Goal: Transaction & Acquisition: Purchase product/service

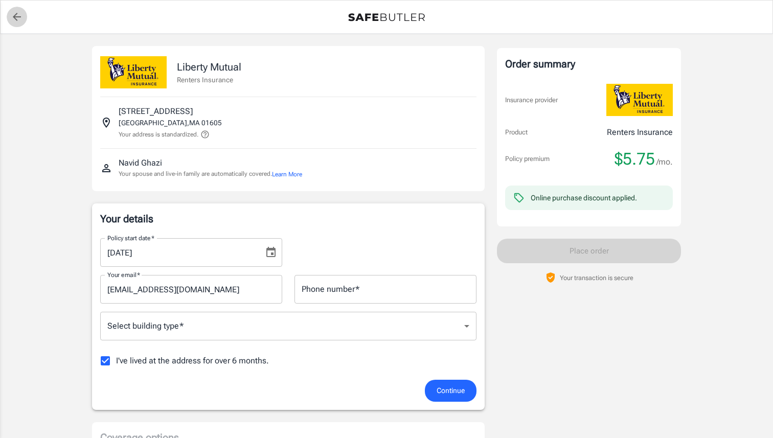
click at [18, 26] on link "back to quotes" at bounding box center [17, 17] width 20 height 20
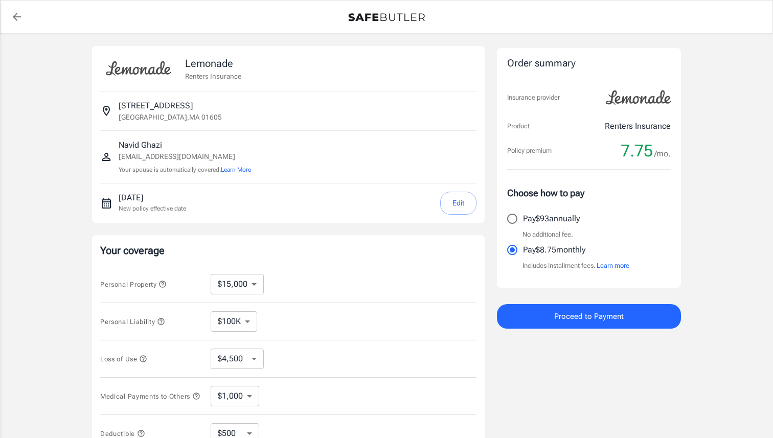
select select "15000"
select select "500"
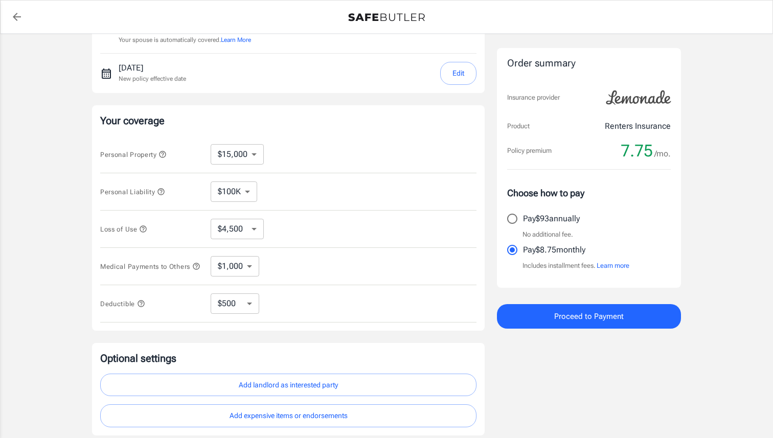
scroll to position [132, 0]
click at [251, 191] on select "$100K $200K $300K $400K $500K $1M" at bounding box center [234, 190] width 47 height 20
click at [211, 180] on select "$100K $200K $300K $400K $500K $1M" at bounding box center [234, 190] width 47 height 20
click at [161, 193] on icon "button" at bounding box center [161, 189] width 7 height 7
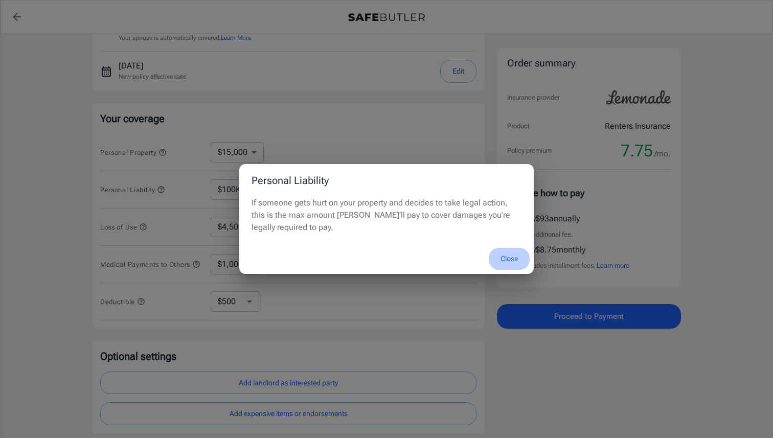
click at [502, 258] on button "Close" at bounding box center [509, 259] width 41 height 22
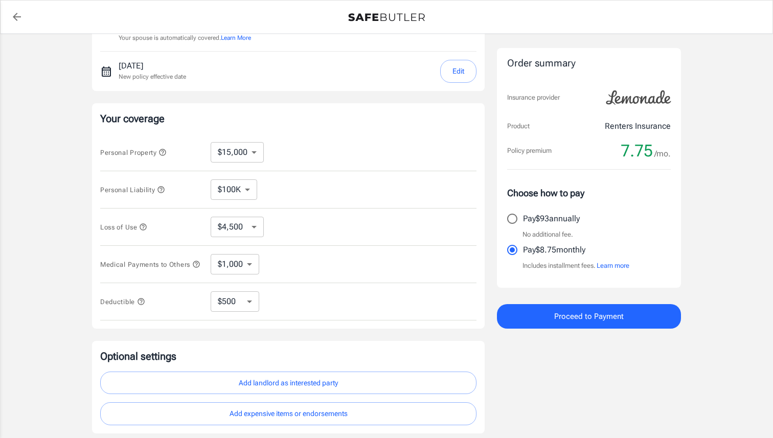
click at [145, 232] on button "Loss of Use" at bounding box center [123, 227] width 47 height 12
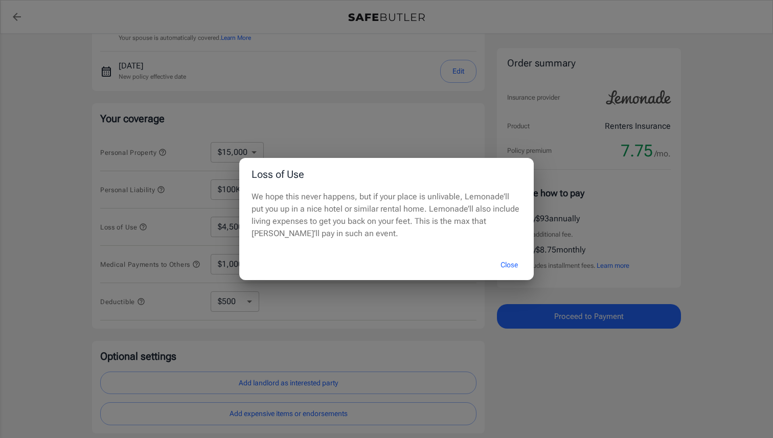
click at [146, 232] on div "Loss of Use We hope this never happens, but if your place is unlivable, Lemonad…" at bounding box center [386, 219] width 773 height 438
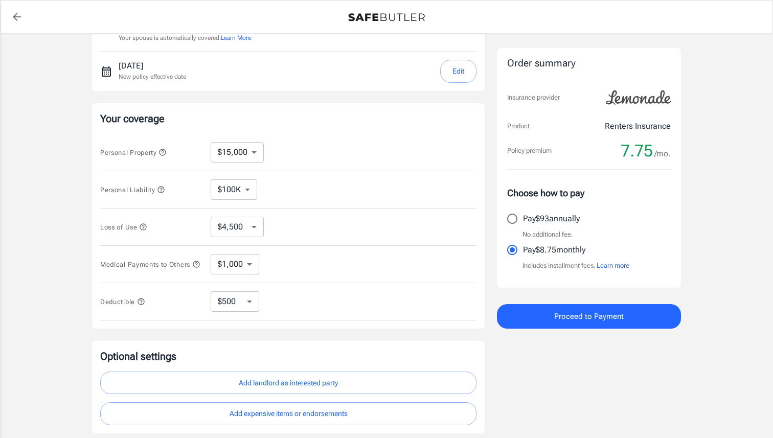
click at [218, 204] on div "Personal Liability $100K $200K $300K $400K $500K $1M ​" at bounding box center [288, 189] width 376 height 37
click at [220, 193] on select "$100K $200K $300K $400K $500K $1M" at bounding box center [234, 190] width 47 height 20
select select "1000000"
click at [163, 152] on icon "button" at bounding box center [163, 152] width 8 height 8
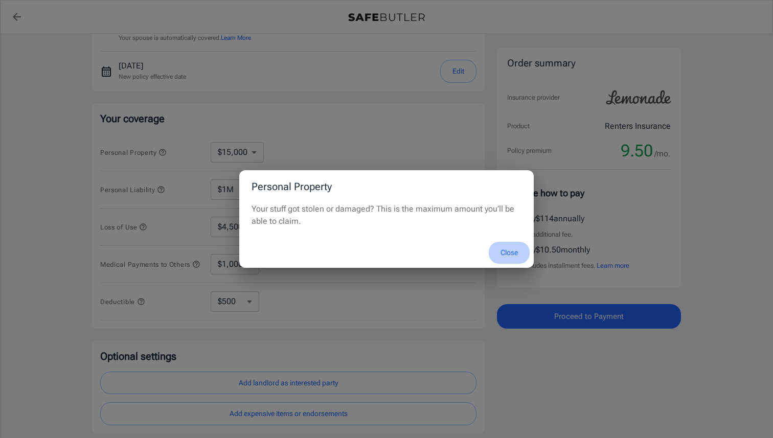
drag, startPoint x: 512, startPoint y: 251, endPoint x: 506, endPoint y: 251, distance: 6.1
click at [512, 251] on button "Close" at bounding box center [509, 253] width 41 height 22
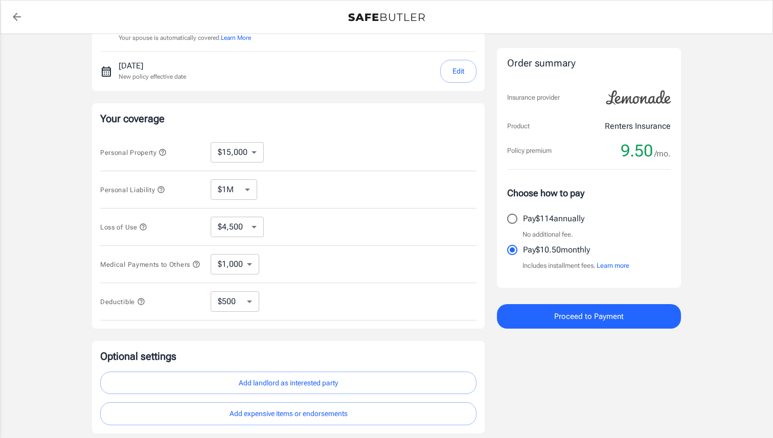
click at [225, 193] on select "$100K $200K $300K $400K $500K $1M" at bounding box center [234, 190] width 47 height 20
select select "100000"
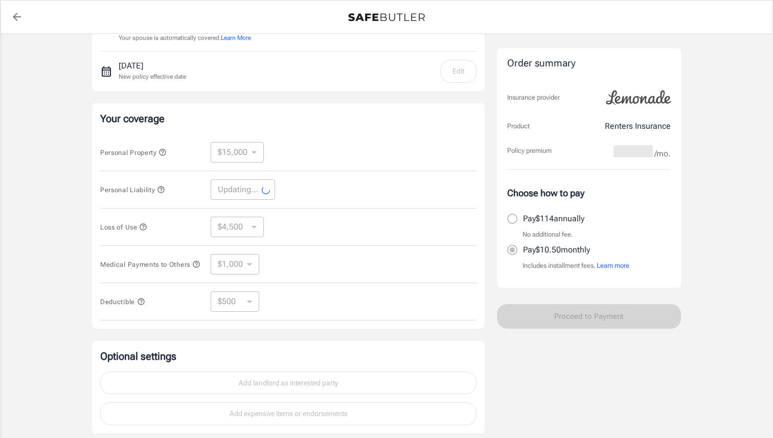
select select "100000"
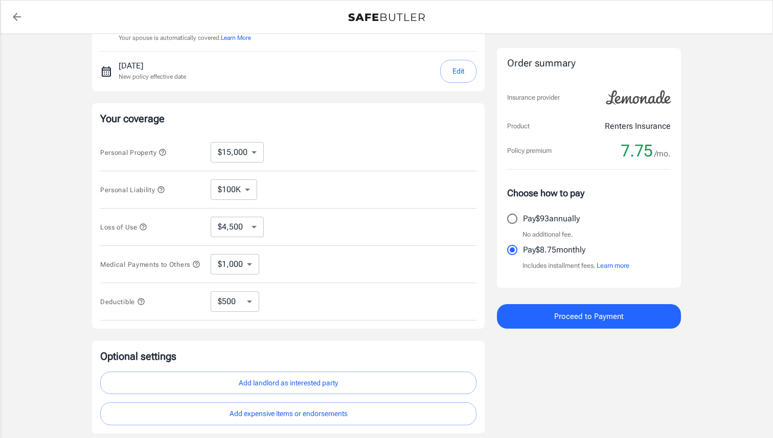
click at [235, 271] on select "$1,000 $2,000 $3,000 $4,000 $5,000" at bounding box center [235, 264] width 49 height 20
click at [211, 256] on select "$1,000 $2,000 $3,000 $4,000 $5,000" at bounding box center [235, 264] width 49 height 20
click at [239, 227] on select "$4,500 $7,500 $13,500 $22,500 $34,500 $55,500 $85,500 $130K $200K" at bounding box center [237, 227] width 53 height 20
click at [145, 227] on icon "button" at bounding box center [143, 226] width 7 height 7
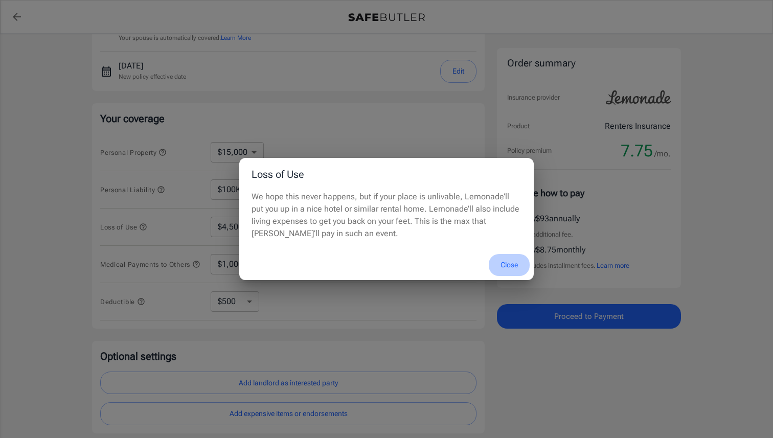
click at [497, 260] on button "Close" at bounding box center [509, 265] width 41 height 22
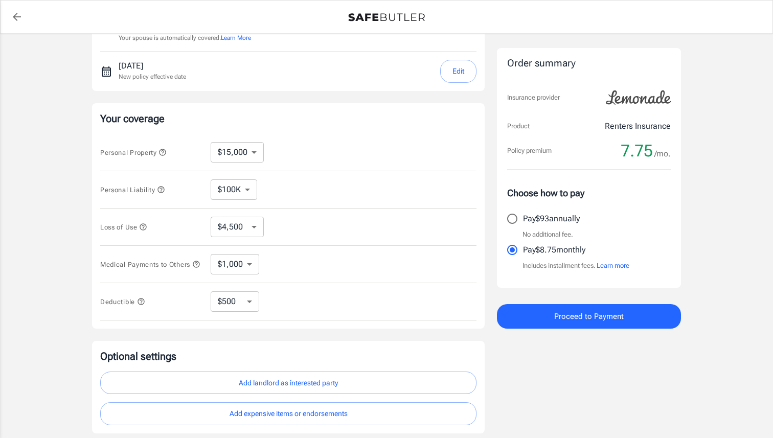
click at [147, 313] on div "Deductible $250 $500 $1,000 $2,500 ​" at bounding box center [288, 301] width 376 height 37
click at [143, 308] on button "Deductible" at bounding box center [122, 302] width 45 height 12
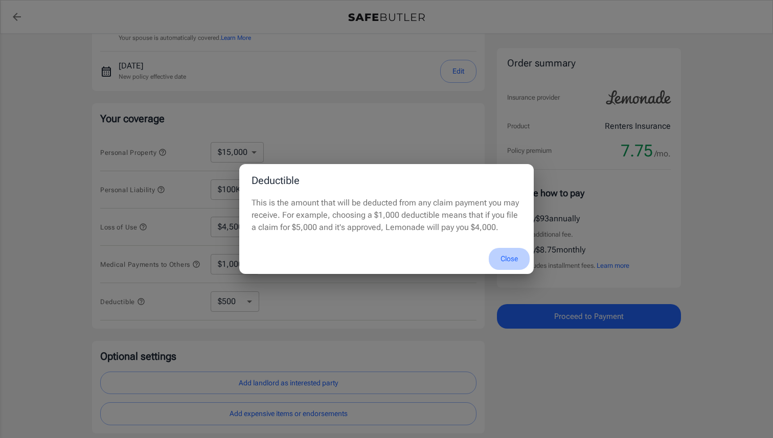
click at [497, 254] on button "Close" at bounding box center [509, 259] width 41 height 22
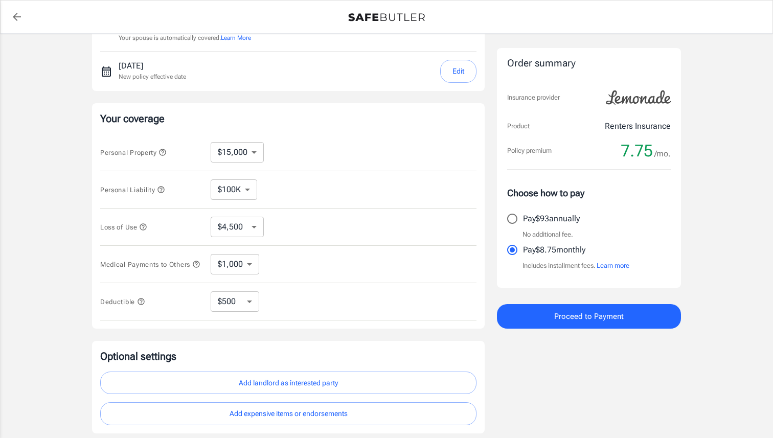
click at [228, 309] on select "$250 $500 $1,000 $2,500" at bounding box center [235, 302] width 49 height 20
click at [211, 295] on select "$250 $500 $1,000 $2,500" at bounding box center [235, 302] width 49 height 20
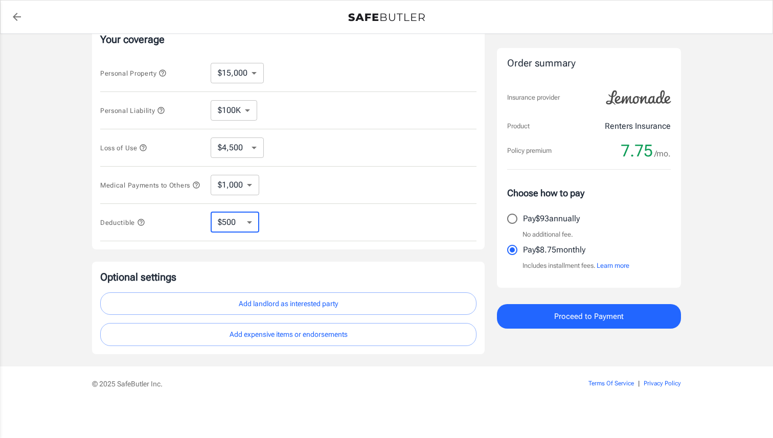
click at [419, 255] on div "Lemonade Renters Insurance 511 Plantation St Worcester , MA 01605 Navid Ghazi g…" at bounding box center [288, 95] width 393 height 520
click at [514, 224] on input "Pay $93 annually" at bounding box center [512, 218] width 21 height 21
radio input "true"
click at [513, 250] on input "Pay $8.75 monthly" at bounding box center [512, 249] width 21 height 21
radio input "true"
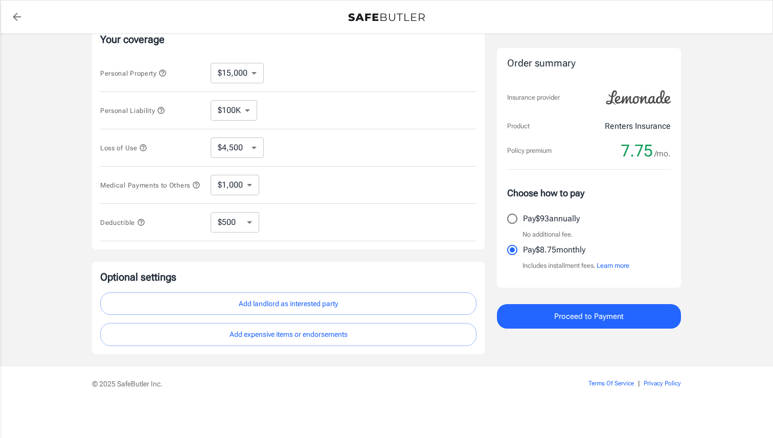
click at [602, 267] on button "Learn more" at bounding box center [613, 266] width 33 height 10
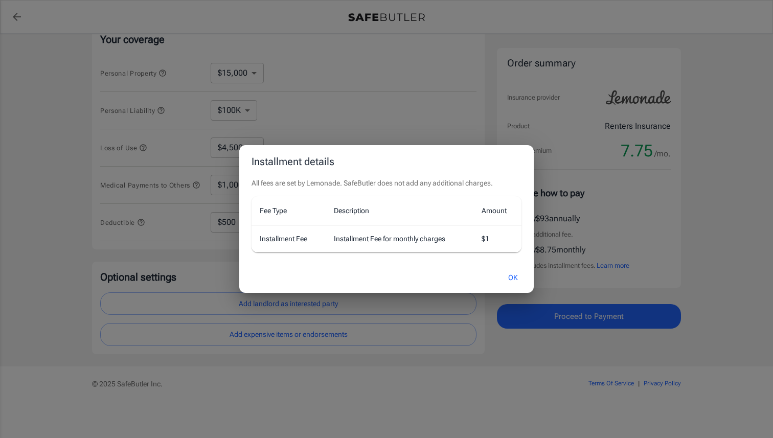
click at [486, 244] on td "$1" at bounding box center [498, 239] width 48 height 27
click at [510, 271] on button "OK" at bounding box center [513, 278] width 33 height 22
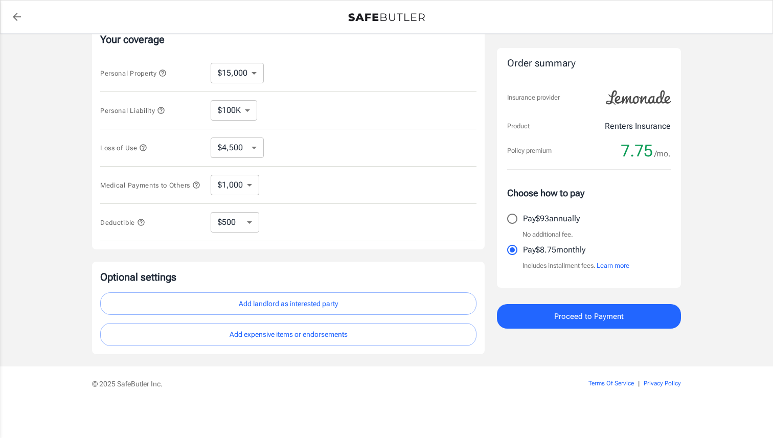
click at [546, 315] on button "Proceed to Payment" at bounding box center [589, 316] width 184 height 25
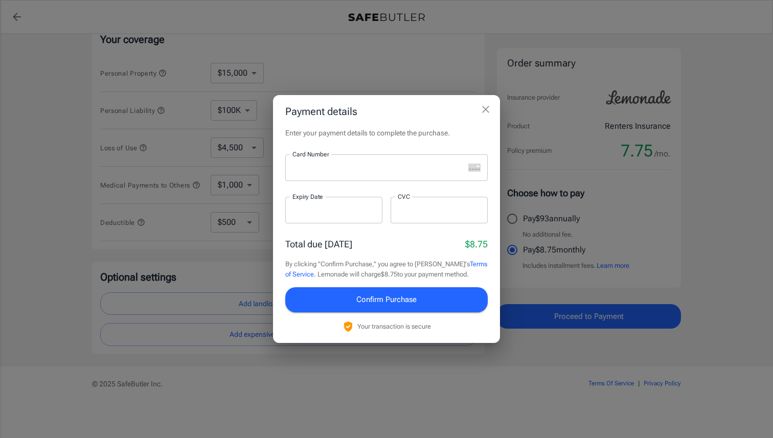
click at [398, 173] on div at bounding box center [374, 167] width 179 height 27
click at [435, 121] on h2 "Payment details" at bounding box center [386, 111] width 227 height 33
click at [494, 98] on h2 "Payment details" at bounding box center [386, 111] width 227 height 33
click at [481, 110] on icon "close" at bounding box center [486, 109] width 12 height 12
